Goal: Task Accomplishment & Management: Manage account settings

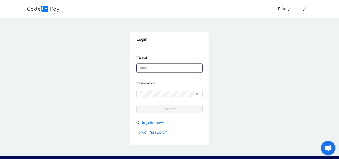
click at [177, 69] on input "Email" at bounding box center [169, 68] width 59 height 6
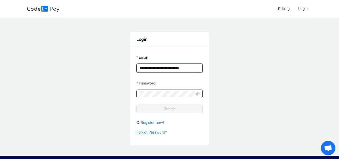
type input "**********"
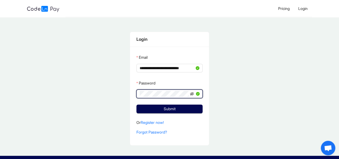
click at [191, 93] on icon "eye-invisible" at bounding box center [192, 94] width 4 height 4
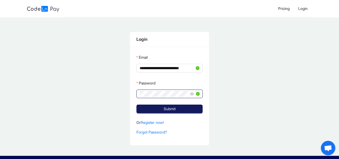
click at [183, 107] on button "Submit" at bounding box center [169, 109] width 66 height 9
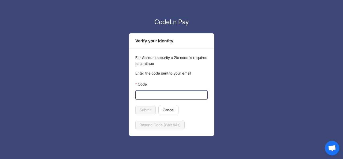
click at [179, 93] on input "Code" at bounding box center [171, 95] width 65 height 6
click at [164, 97] on input "Code" at bounding box center [171, 95] width 65 height 6
type input "******"
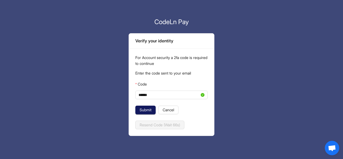
click at [147, 109] on span "Submit" at bounding box center [146, 110] width 12 height 6
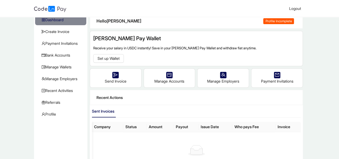
scroll to position [17, 0]
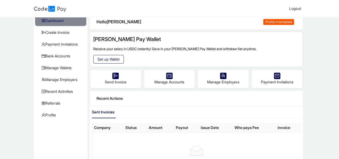
click at [109, 58] on span "Set up Wallet" at bounding box center [109, 59] width 22 height 6
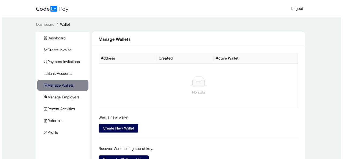
scroll to position [29, 0]
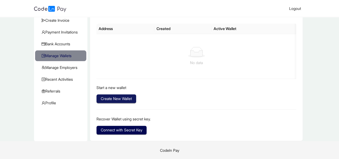
click at [120, 96] on span "Create New Wallet" at bounding box center [116, 99] width 31 height 6
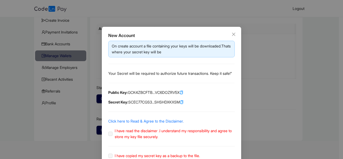
click at [184, 104] on icon "copy" at bounding box center [182, 102] width 4 height 4
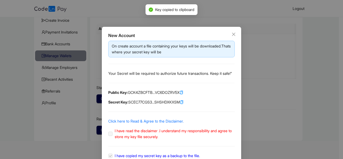
click at [183, 94] on icon "copy" at bounding box center [182, 93] width 4 height 4
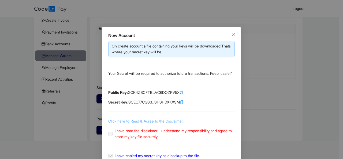
click at [123, 123] on link "Click here to Read & Agree to the Disclaimer." at bounding box center [145, 121] width 75 height 5
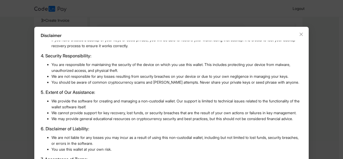
scroll to position [36, 0]
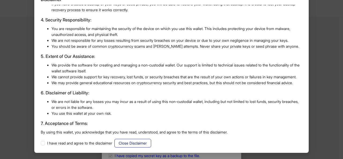
click at [135, 142] on span "Close Disclaimer" at bounding box center [133, 143] width 28 height 6
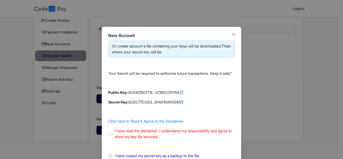
scroll to position [9, 0]
click at [127, 123] on link "Click here to Read & Agree to the Disclaimer." at bounding box center [145, 121] width 75 height 5
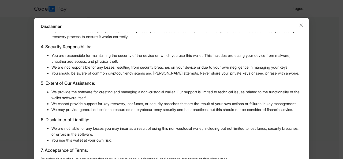
scroll to position [36, 0]
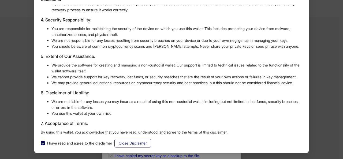
click at [135, 142] on span "Close Disclaimer" at bounding box center [133, 143] width 28 height 6
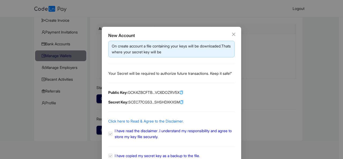
scroll to position [9, 0]
click at [108, 140] on label "I have read the disclaimer .I understand my responsibility and agree to store m…" at bounding box center [171, 134] width 127 height 12
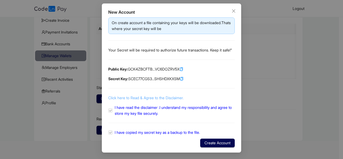
click at [149, 98] on link "Click here to Read & Agree to the Disclaimer." at bounding box center [145, 97] width 75 height 5
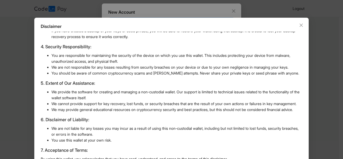
scroll to position [36, 0]
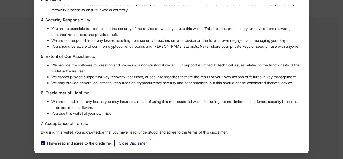
click at [139, 142] on span "Close Disclaimer" at bounding box center [133, 143] width 28 height 6
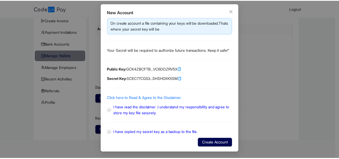
scroll to position [9, 0]
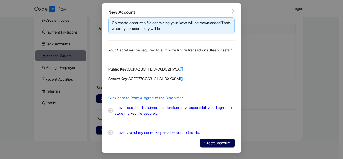
click at [169, 110] on span "I have read the disclaimer .I understand my responsibility and agree to store m…" at bounding box center [173, 110] width 117 height 10
click at [205, 140] on span "Create Account" at bounding box center [218, 143] width 26 height 6
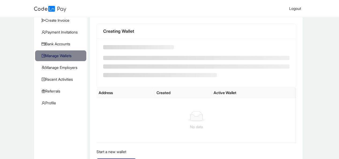
scroll to position [2, 0]
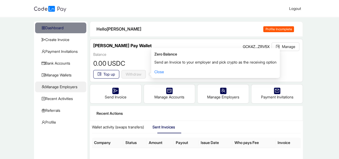
scroll to position [11, 0]
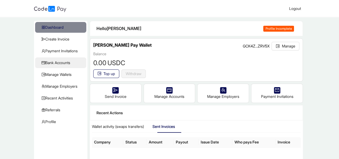
click at [64, 63] on span "Bank Accounts" at bounding box center [62, 62] width 40 height 11
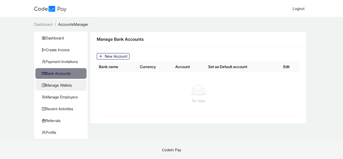
click at [63, 84] on span "Manage Wallets" at bounding box center [62, 85] width 40 height 11
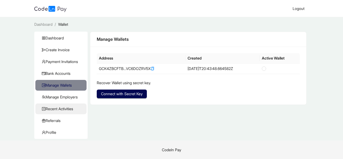
click at [61, 109] on span "Recent Activities" at bounding box center [62, 108] width 40 height 11
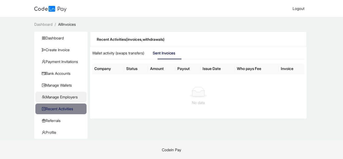
click at [66, 95] on span "Manage Employers" at bounding box center [62, 97] width 40 height 11
